Goal: Task Accomplishment & Management: Use online tool/utility

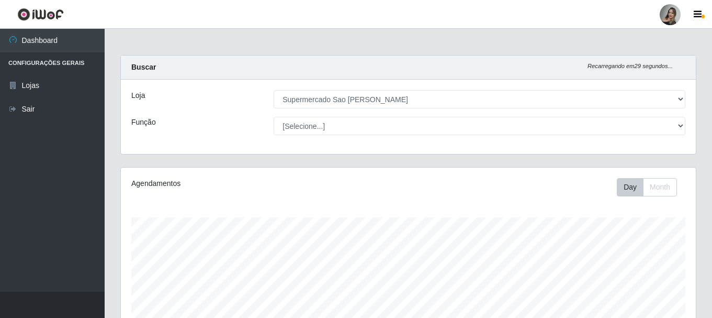
select select "383"
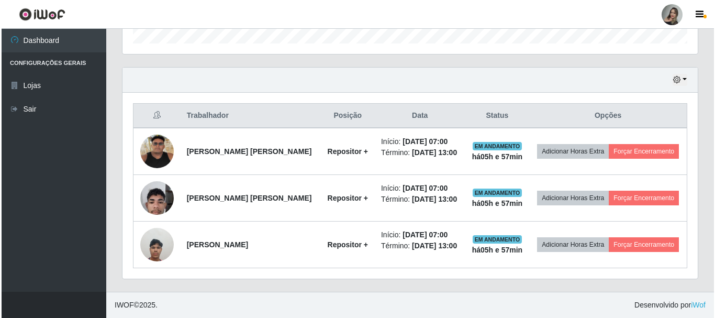
scroll to position [217, 575]
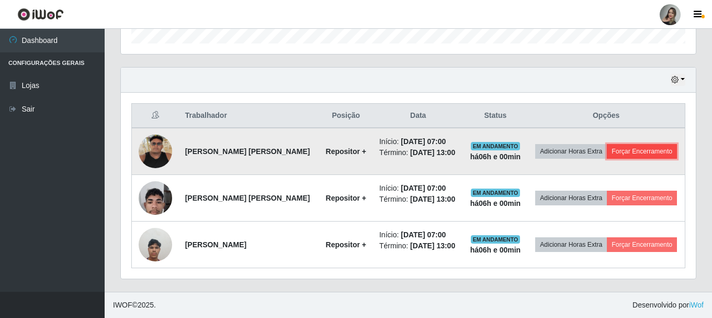
click at [643, 155] on button "Forçar Encerramento" at bounding box center [642, 151] width 70 height 15
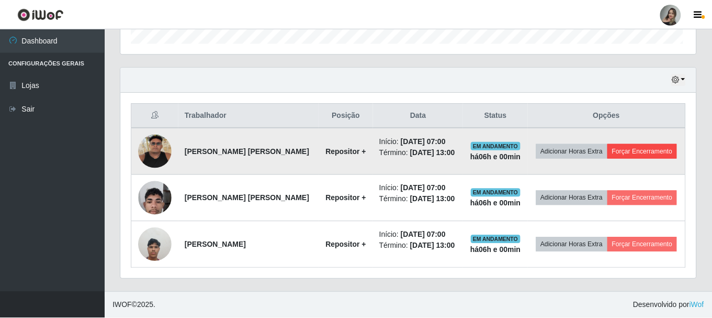
scroll to position [217, 570]
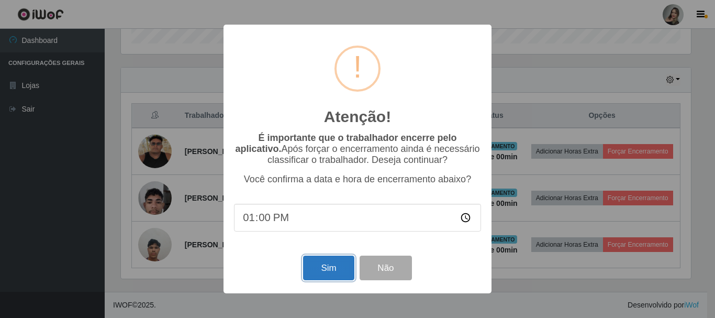
click at [307, 274] on button "Sim" at bounding box center [328, 267] width 51 height 25
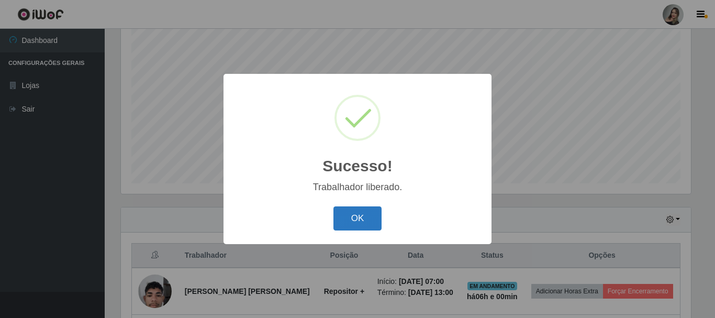
click at [346, 225] on button "OK" at bounding box center [357, 218] width 49 height 25
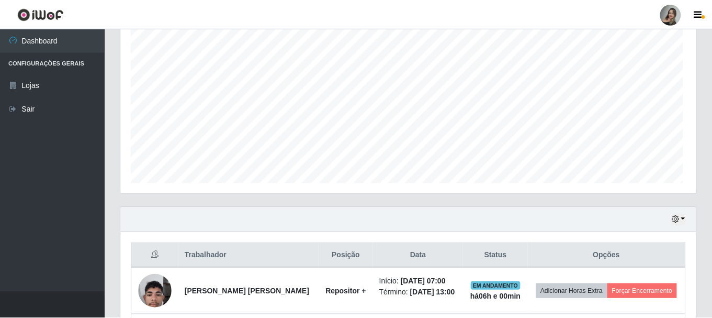
scroll to position [217, 575]
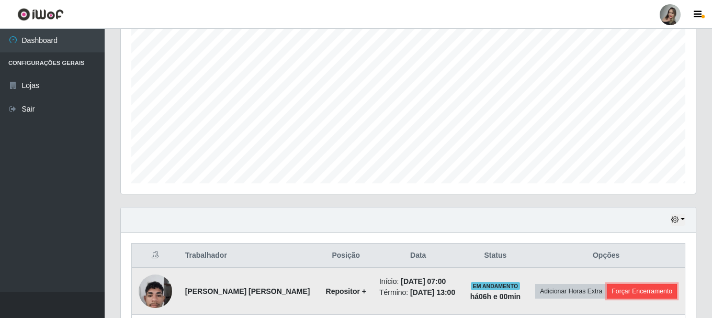
click at [628, 293] on button "Forçar Encerramento" at bounding box center [642, 291] width 70 height 15
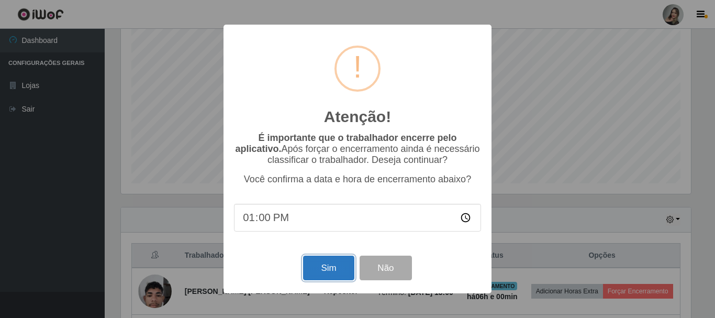
click at [314, 265] on button "Sim" at bounding box center [328, 267] width 51 height 25
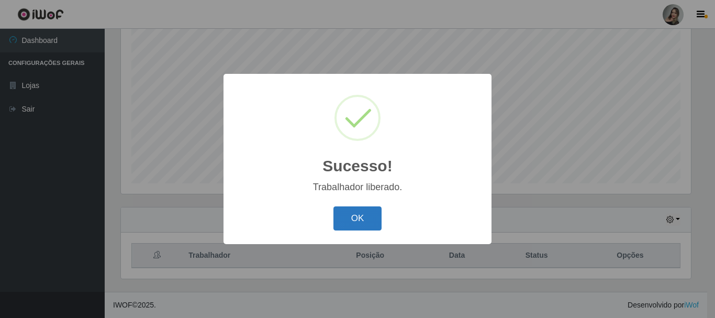
click at [349, 217] on button "OK" at bounding box center [357, 218] width 49 height 25
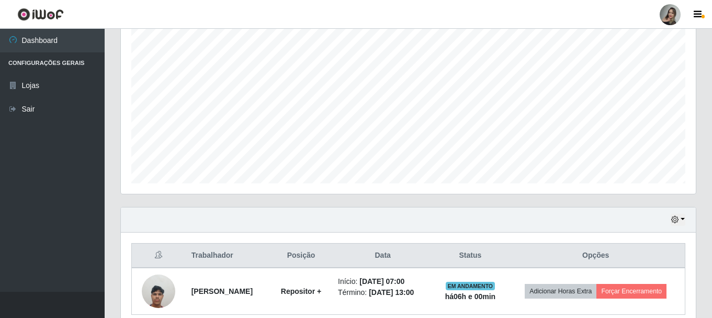
scroll to position [217, 575]
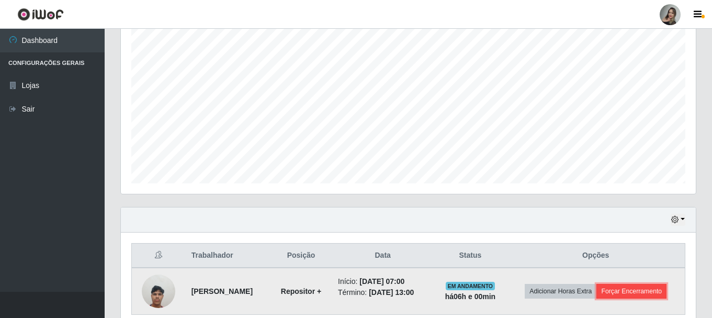
click at [635, 294] on button "Forçar Encerramento" at bounding box center [631, 291] width 70 height 15
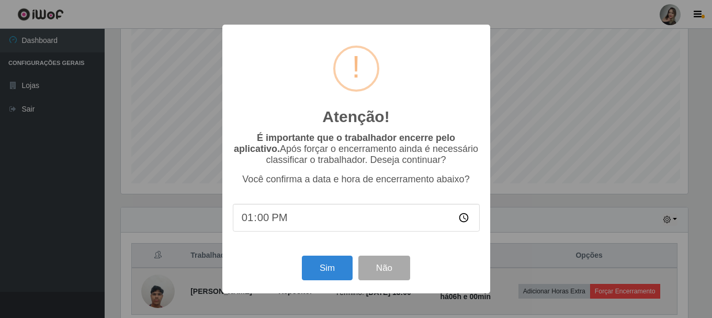
scroll to position [217, 570]
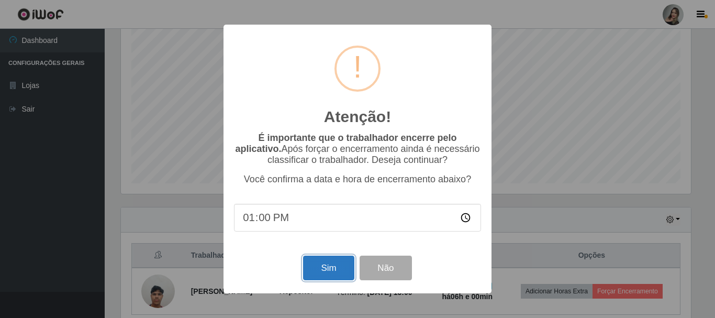
click at [337, 269] on button "Sim" at bounding box center [328, 267] width 51 height 25
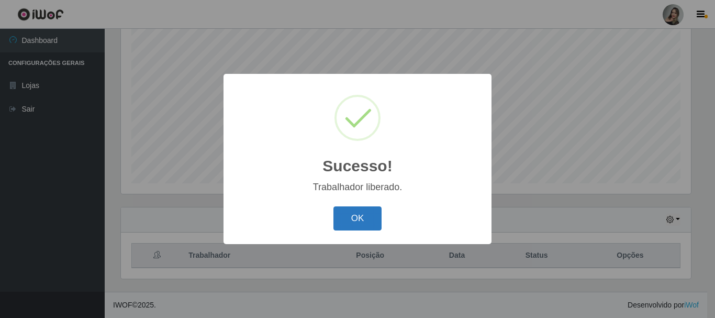
click at [358, 220] on button "OK" at bounding box center [357, 218] width 49 height 25
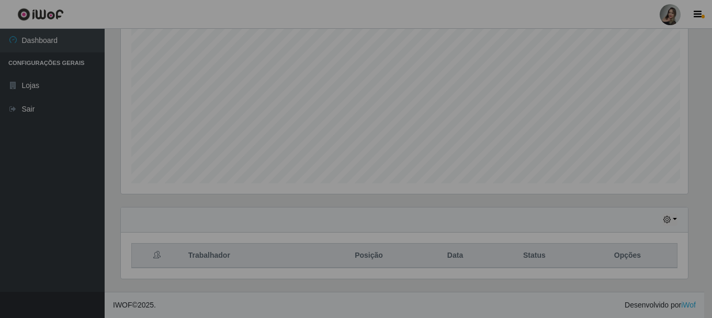
scroll to position [217, 575]
